Goal: Information Seeking & Learning: Learn about a topic

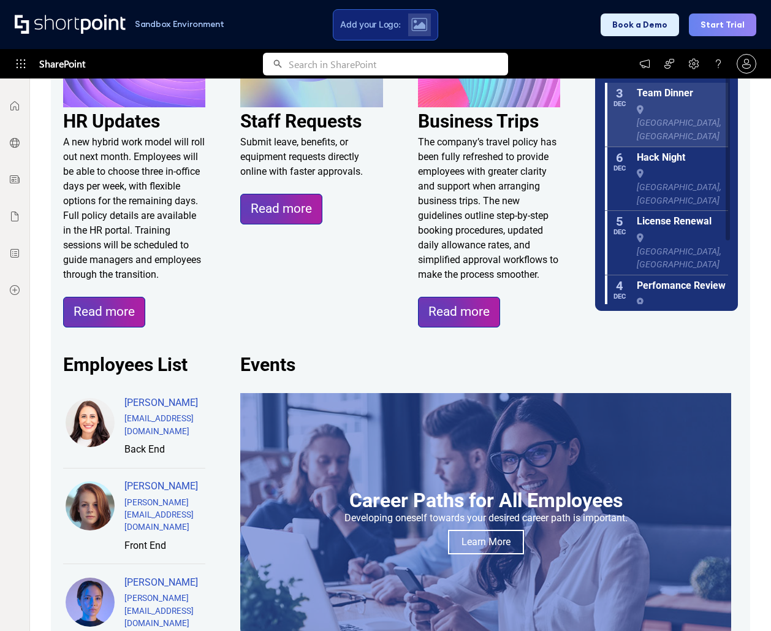
scroll to position [674, 0]
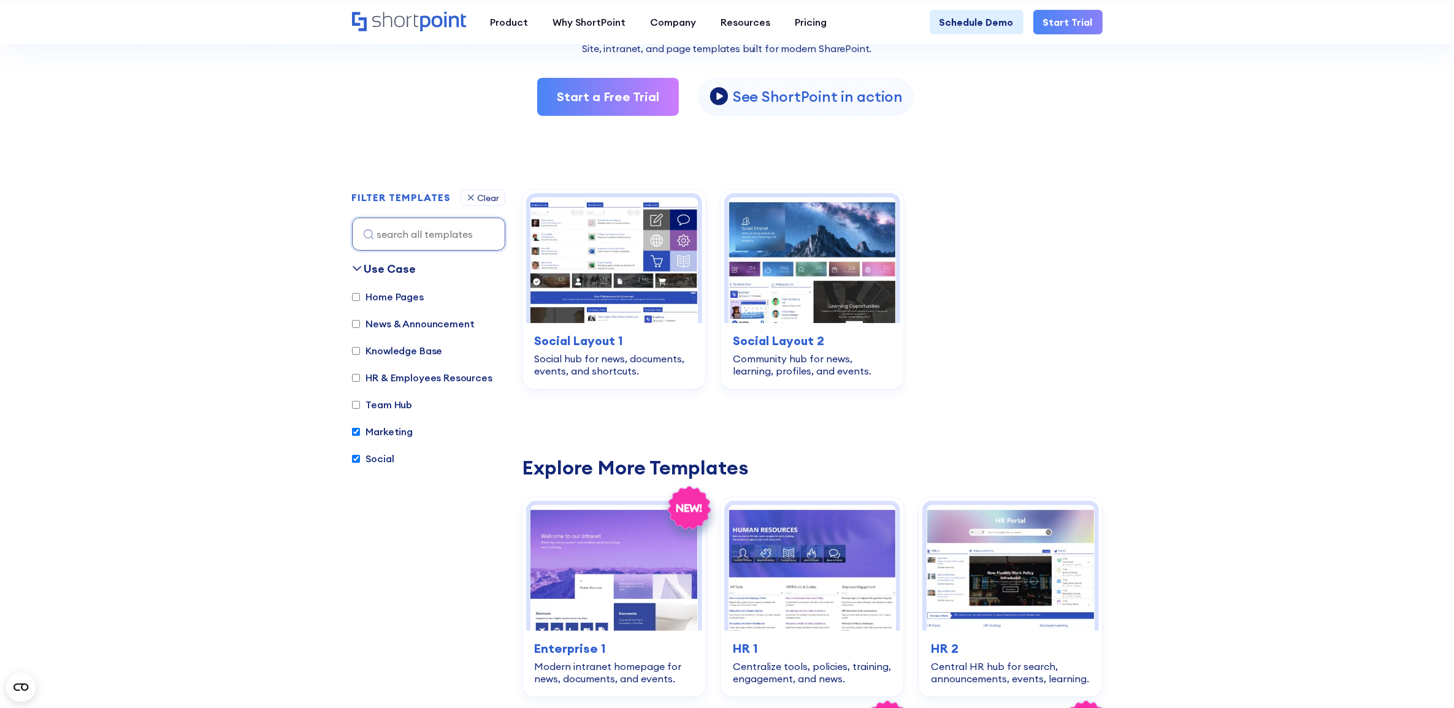
scroll to position [153, 0]
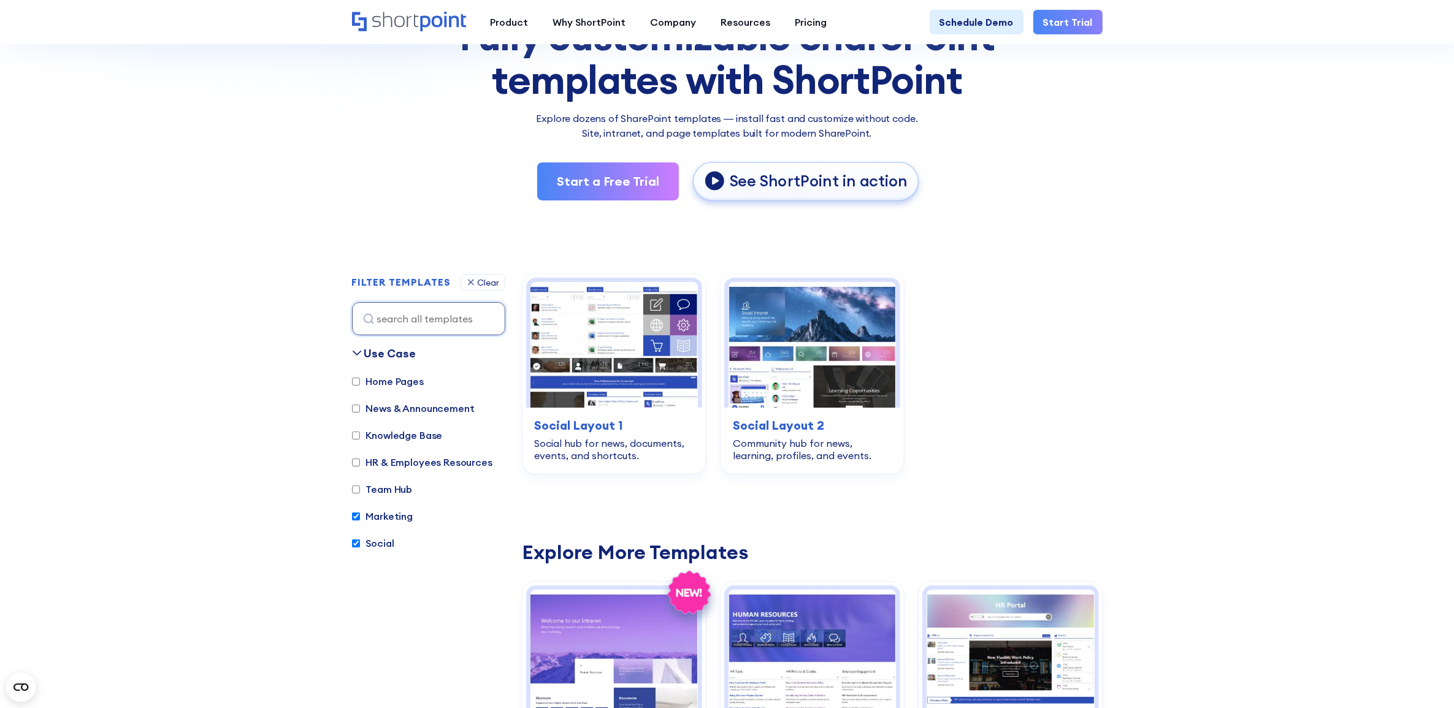
click at [795, 172] on p "See ShortPoint in action" at bounding box center [818, 182] width 178 height 20
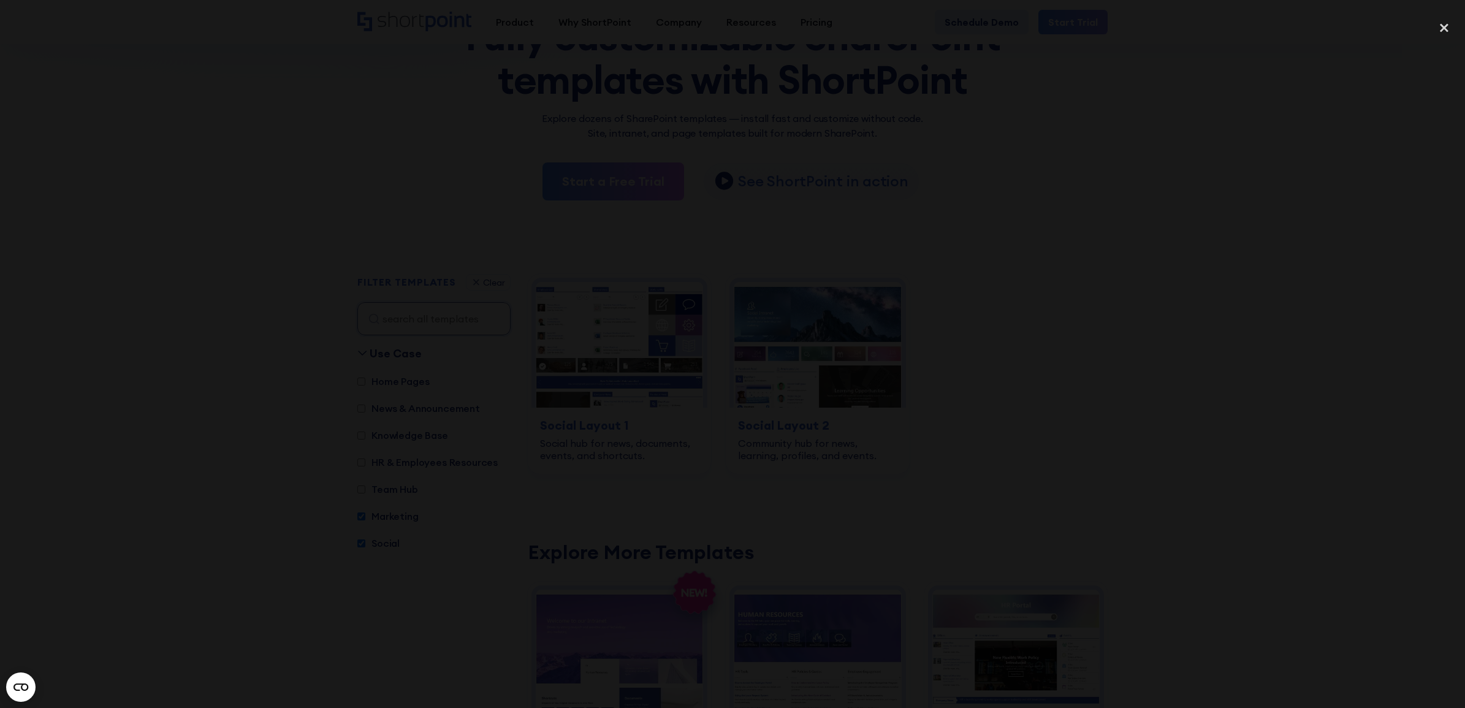
click at [1184, 458] on div at bounding box center [732, 354] width 1465 height 680
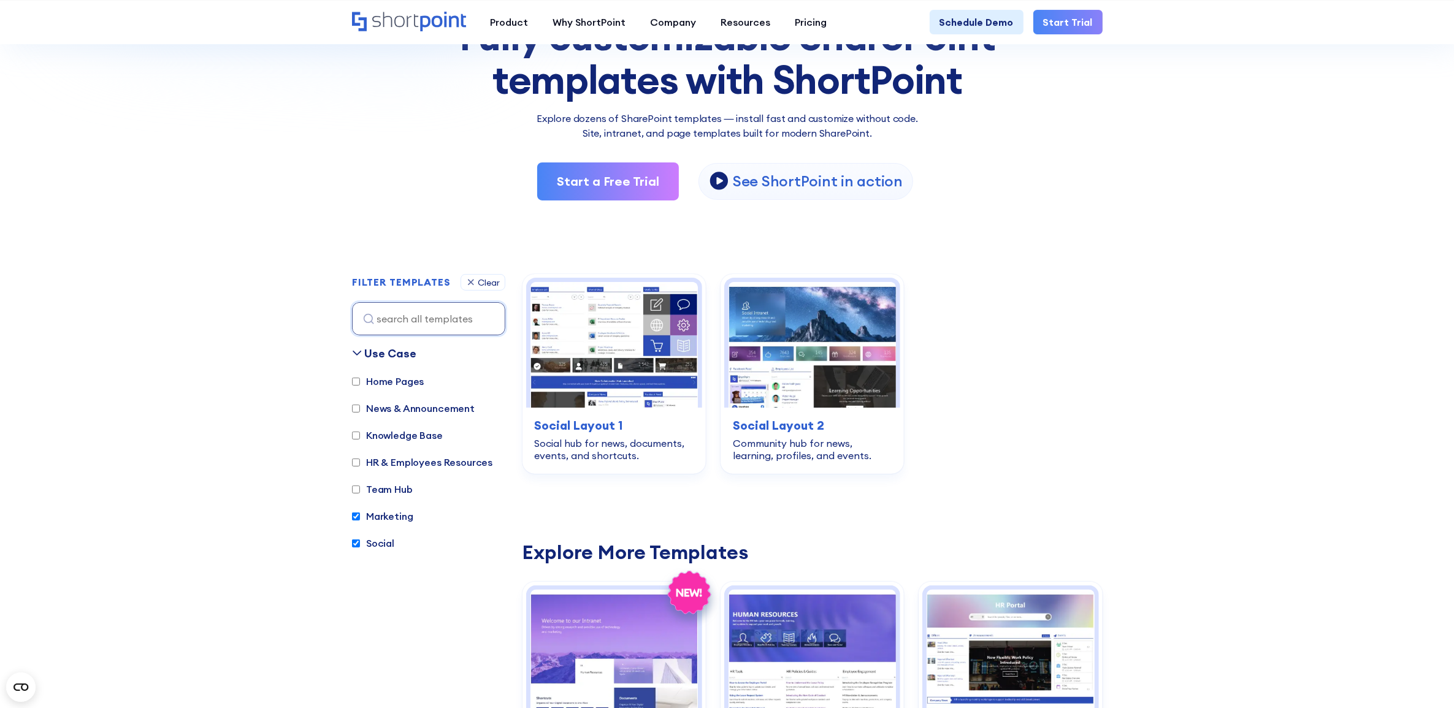
click at [810, 7] on div "Product works with SharePoint Microsoft Teams SAP Explore Templates Elements In…" at bounding box center [727, 22] width 1454 height 44
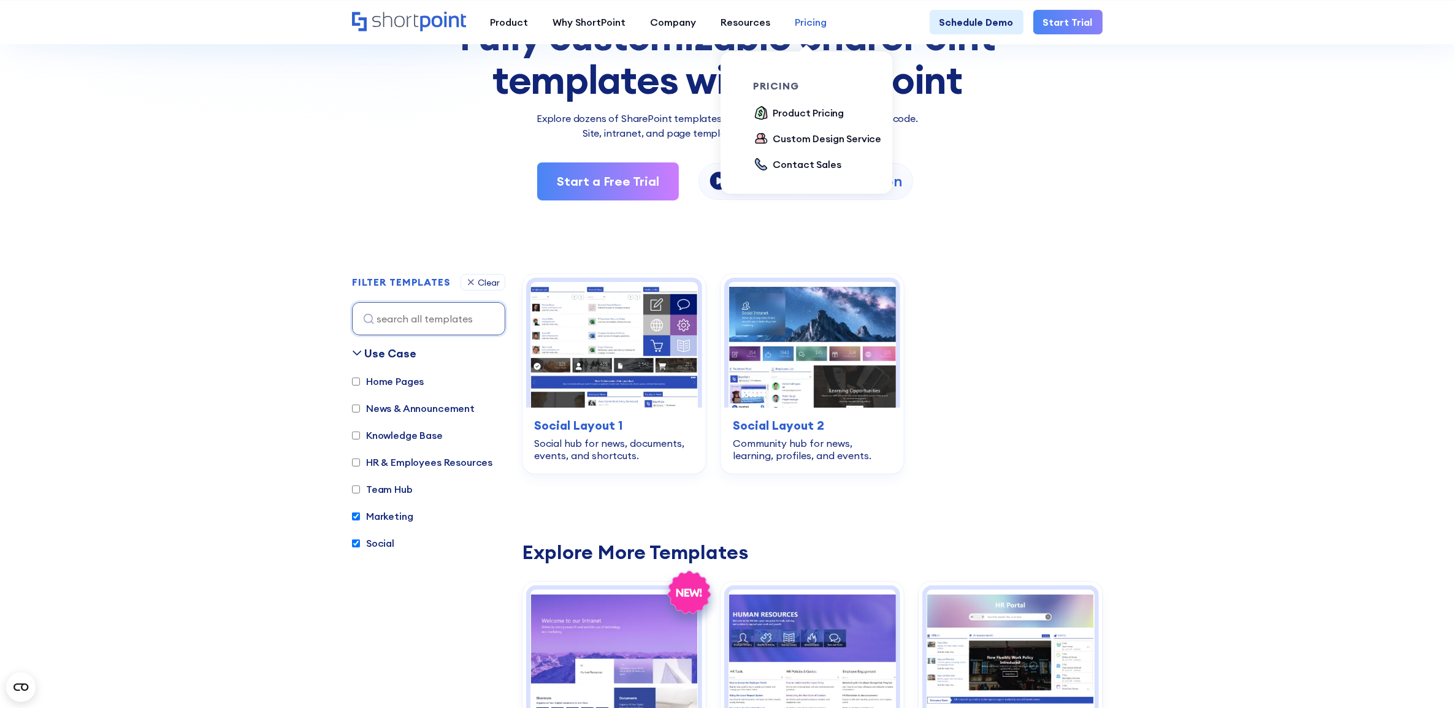
click at [811, 32] on link "Pricing" at bounding box center [811, 22] width 56 height 25
click at [828, 118] on div "Product Pricing" at bounding box center [808, 112] width 71 height 15
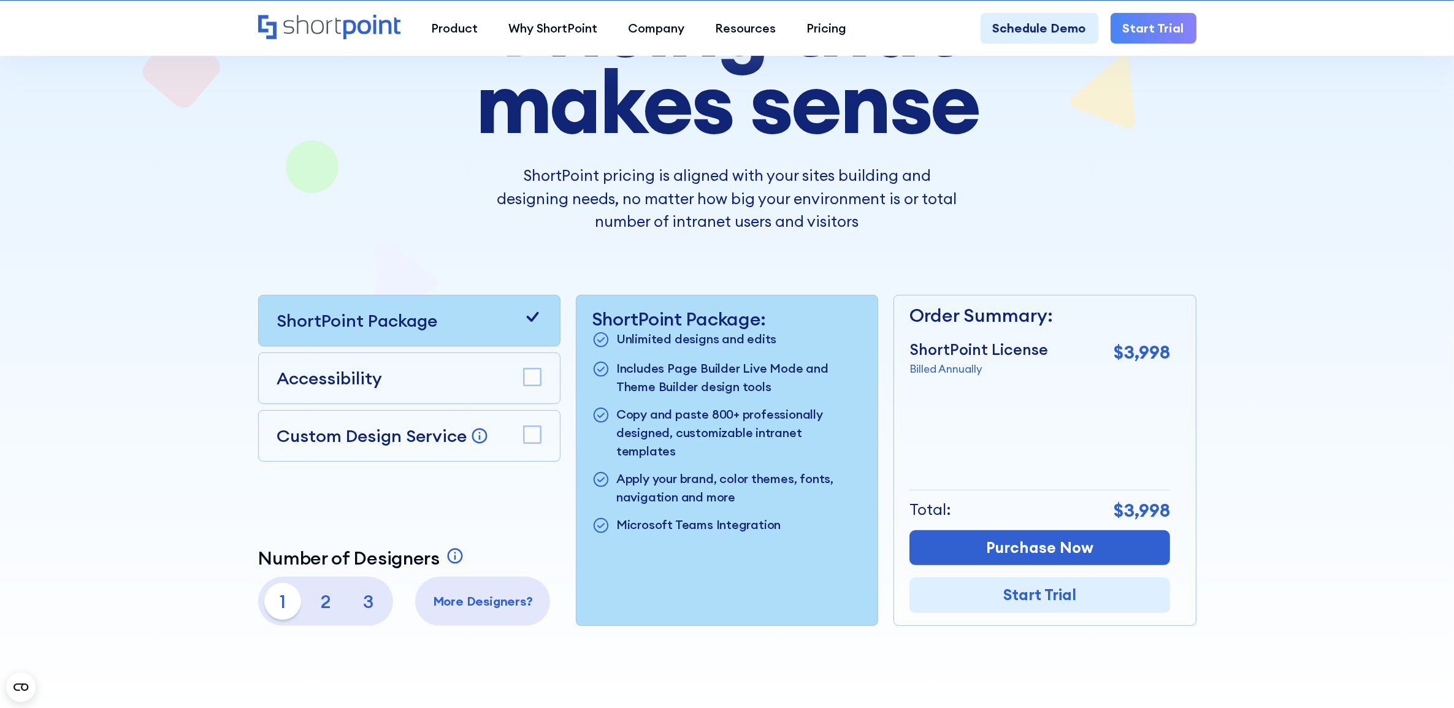
scroll to position [230, 0]
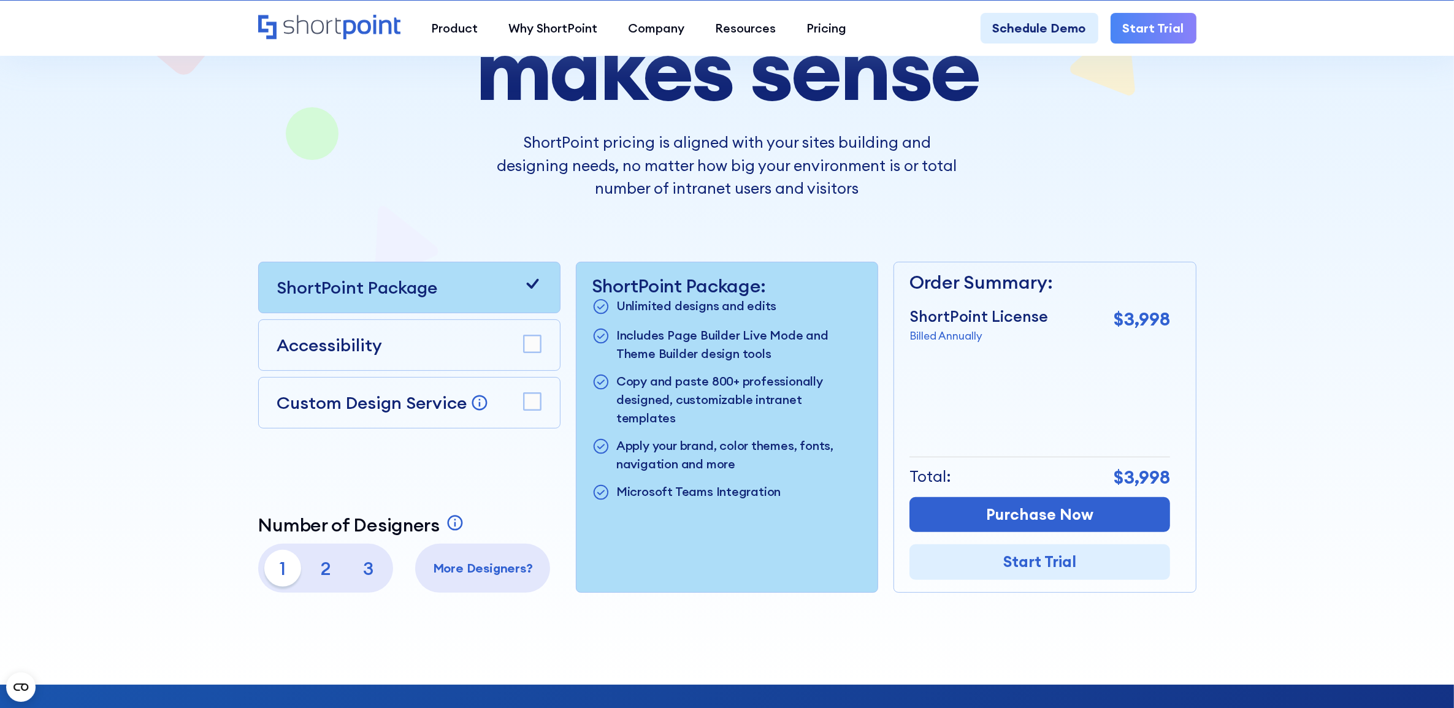
click at [544, 362] on div "Accessibility" at bounding box center [409, 345] width 302 height 52
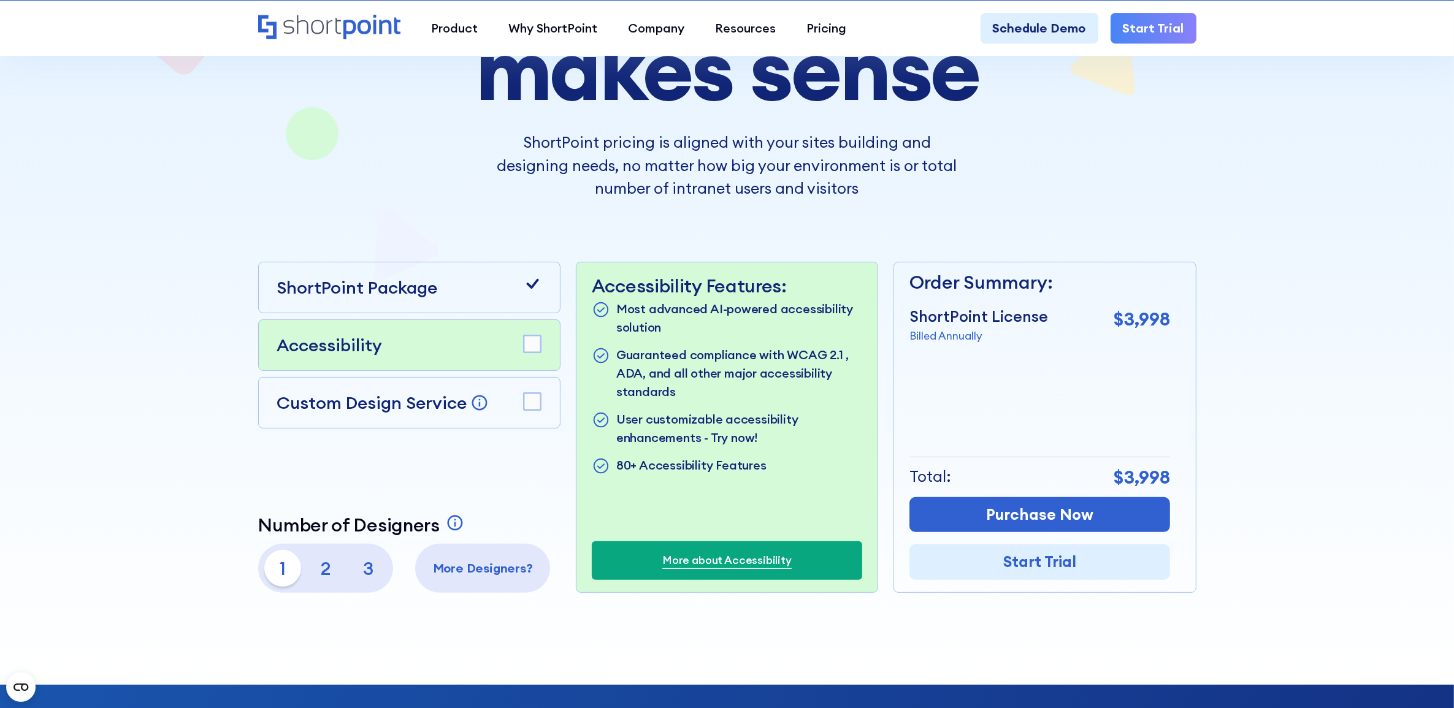
click at [537, 350] on rect at bounding box center [532, 343] width 17 height 17
click at [532, 348] on icon at bounding box center [532, 344] width 12 height 10
click at [532, 348] on rect at bounding box center [532, 343] width 17 height 17
click at [532, 348] on icon at bounding box center [532, 344] width 12 height 10
click at [525, 400] on rect at bounding box center [532, 401] width 17 height 17
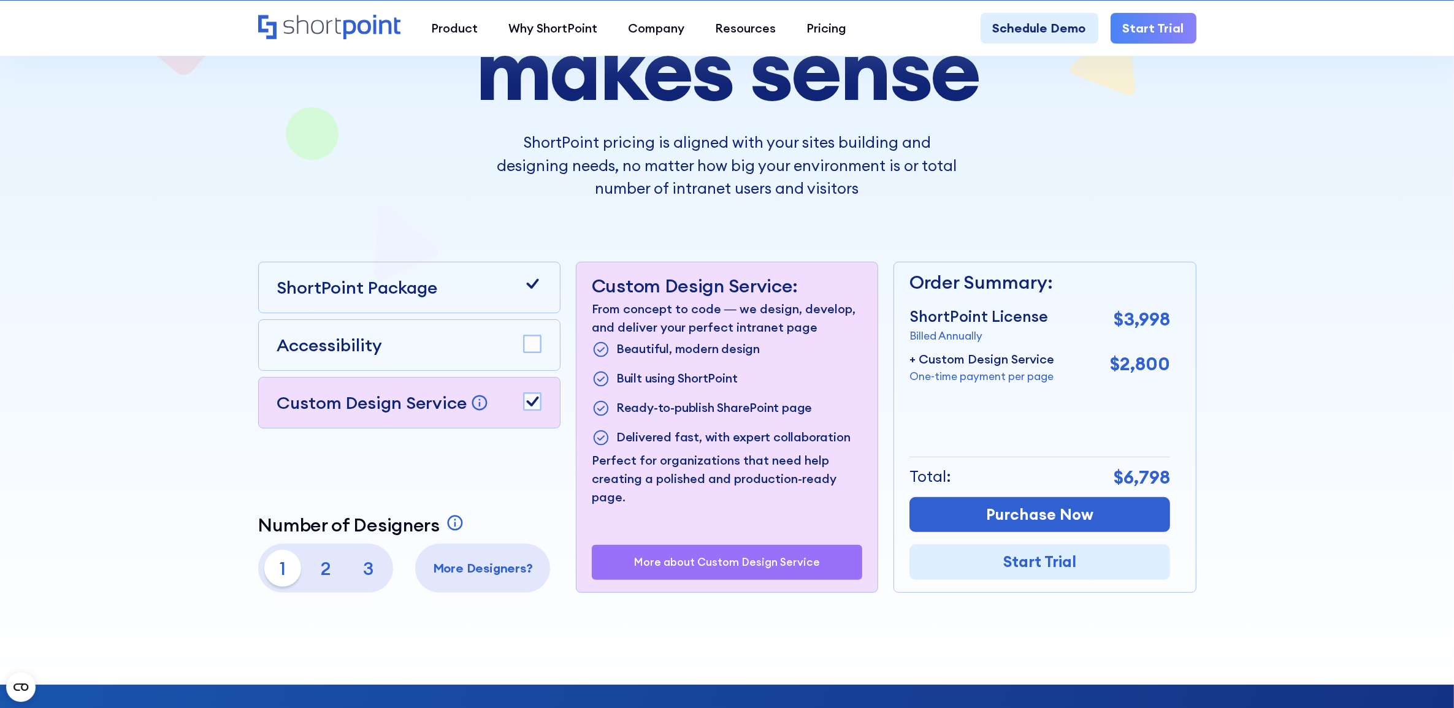
click at [525, 400] on rect at bounding box center [532, 401] width 17 height 17
click at [317, 565] on p "2" at bounding box center [325, 568] width 37 height 37
click at [375, 562] on p "3" at bounding box center [368, 568] width 37 height 37
click at [297, 565] on p "1" at bounding box center [282, 568] width 37 height 37
click at [483, 298] on div "ShortPoint Package" at bounding box center [409, 288] width 264 height 26
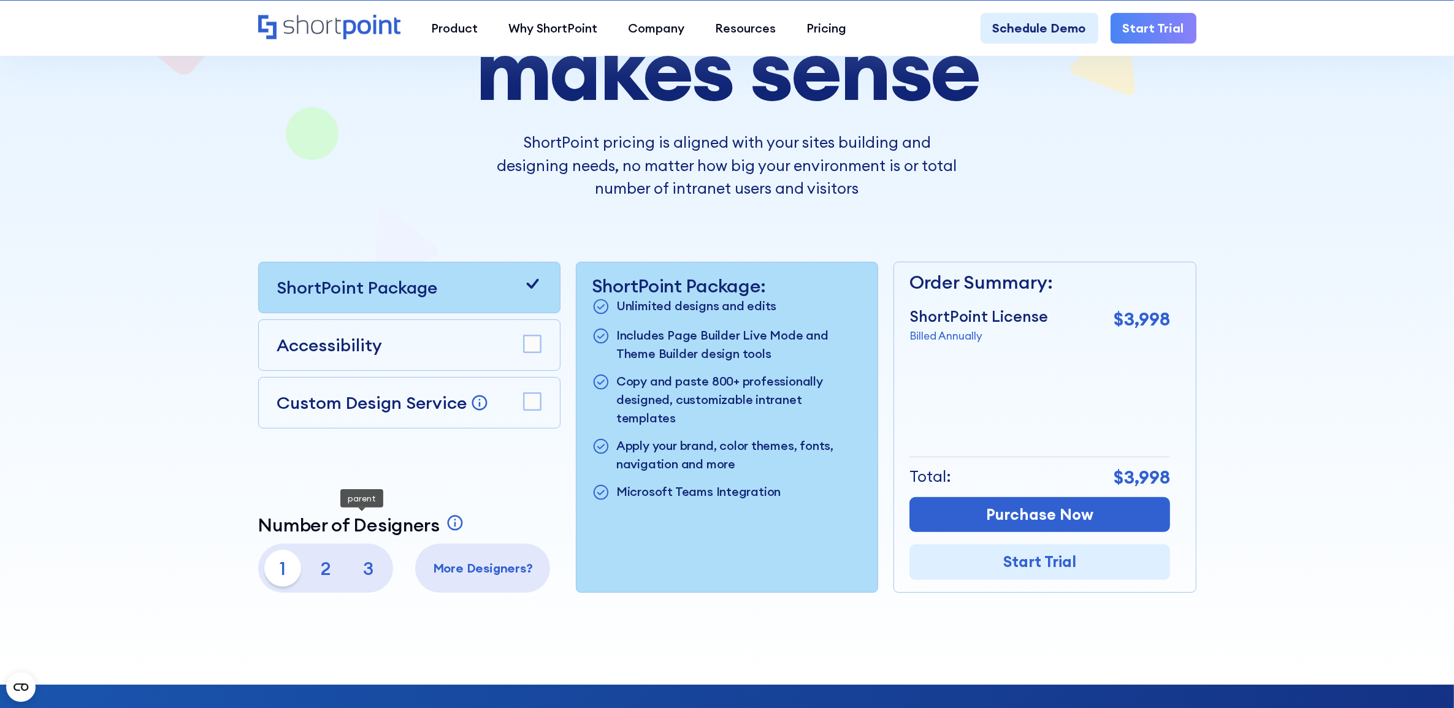
click at [323, 567] on p "2" at bounding box center [325, 568] width 37 height 37
click at [356, 568] on p "3" at bounding box center [368, 568] width 37 height 37
click at [289, 564] on p "1" at bounding box center [282, 568] width 37 height 37
